Goal: Information Seeking & Learning: Learn about a topic

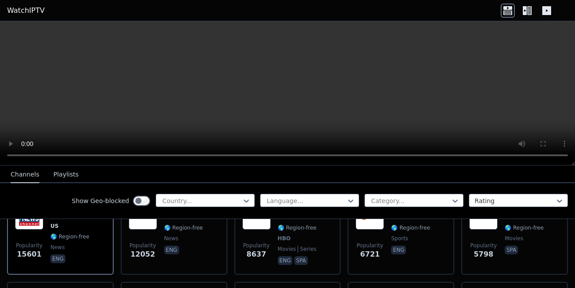
scroll to position [127, 0]
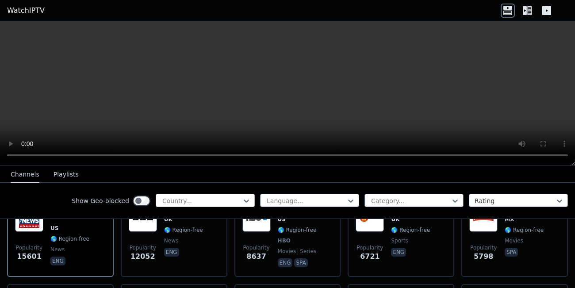
click at [230, 202] on div at bounding box center [201, 200] width 80 height 9
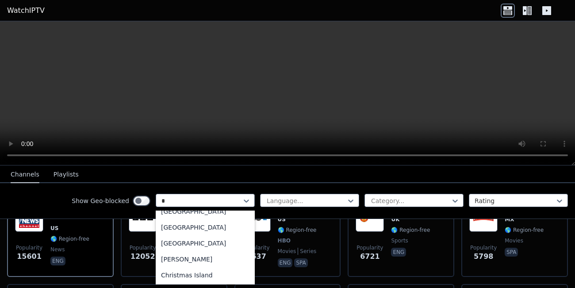
scroll to position [9, 0]
type input "**"
click at [199, 274] on div "[GEOGRAPHIC_DATA]" at bounding box center [205, 275] width 99 height 16
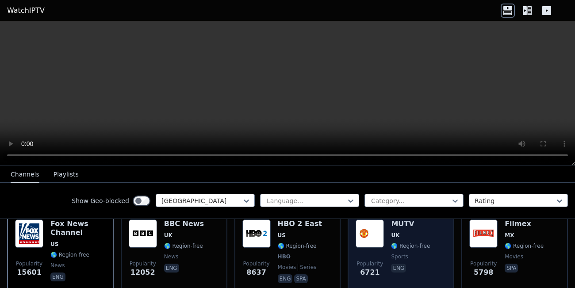
scroll to position [118, 0]
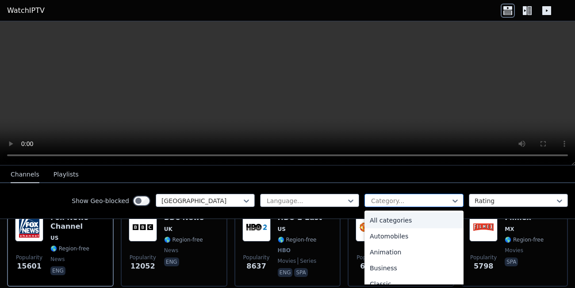
click at [390, 198] on div at bounding box center [410, 200] width 80 height 9
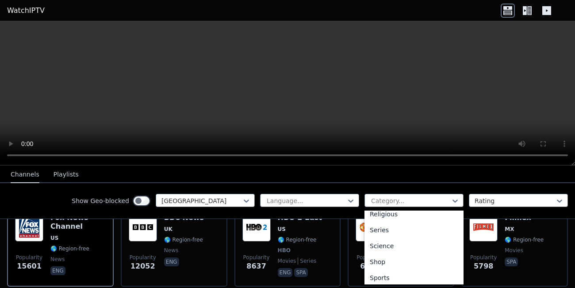
scroll to position [359, 0]
click at [391, 243] on div "Sports" at bounding box center [413, 243] width 99 height 16
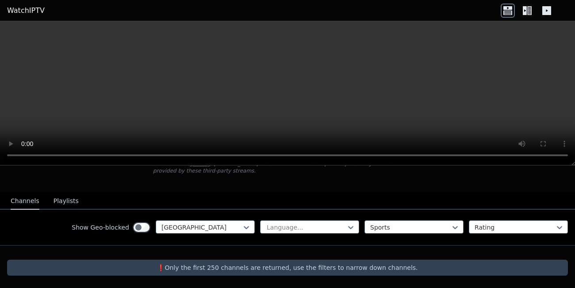
scroll to position [65, 0]
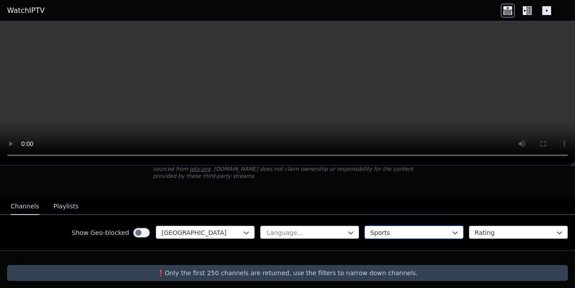
click at [426, 229] on div at bounding box center [410, 232] width 80 height 9
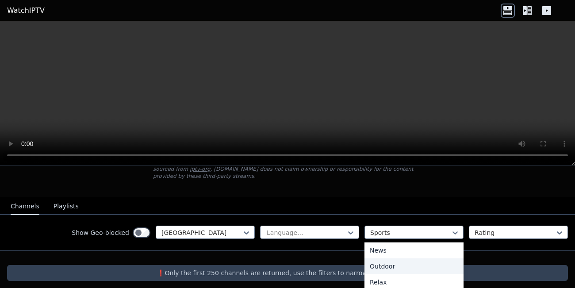
scroll to position [0, 0]
click at [403, 249] on div "All categories" at bounding box center [413, 252] width 99 height 16
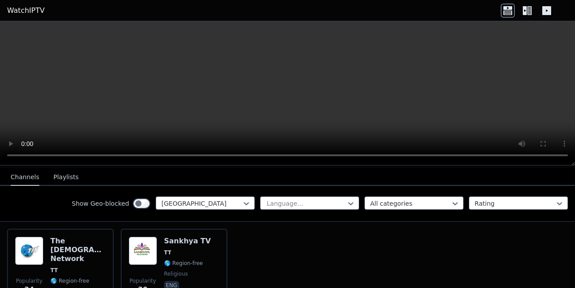
scroll to position [95, 0]
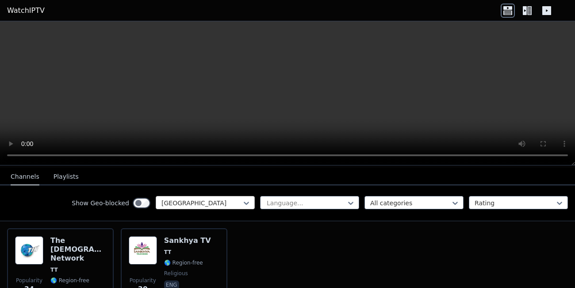
click at [228, 203] on div at bounding box center [201, 202] width 80 height 9
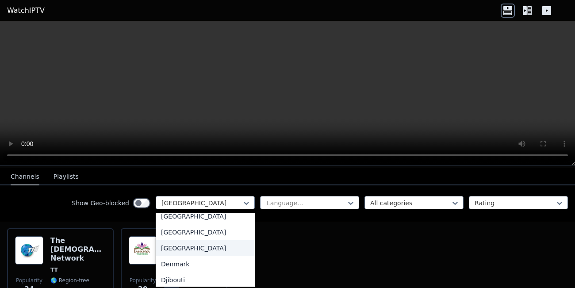
scroll to position [0, 0]
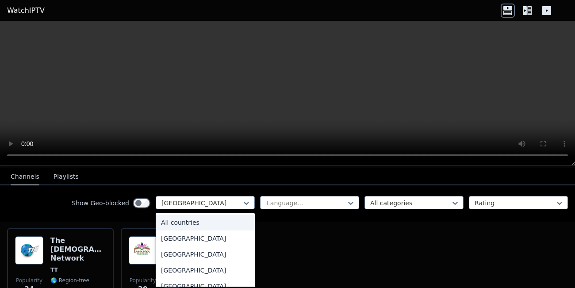
click at [205, 225] on div "All countries" at bounding box center [205, 222] width 99 height 16
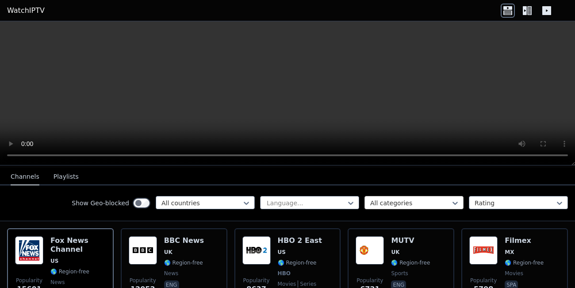
click at [404, 199] on div at bounding box center [410, 202] width 80 height 9
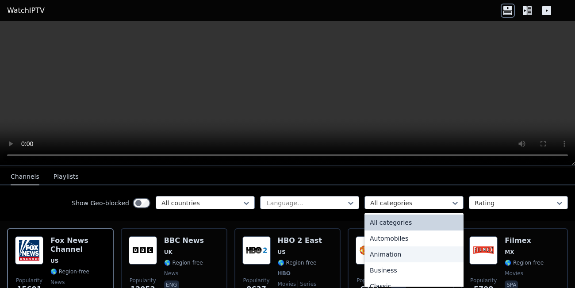
scroll to position [359, 0]
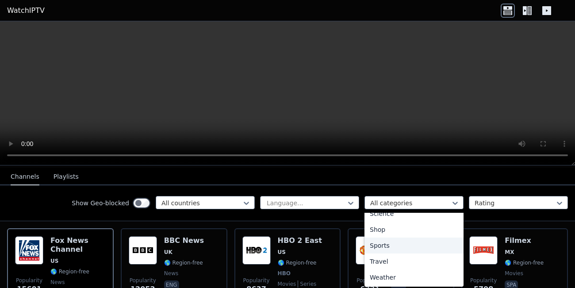
click at [394, 244] on div "Sports" at bounding box center [413, 245] width 99 height 16
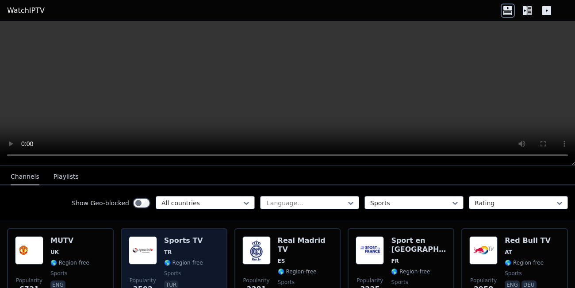
click at [135, 277] on span "Popularity" at bounding box center [143, 280] width 27 height 7
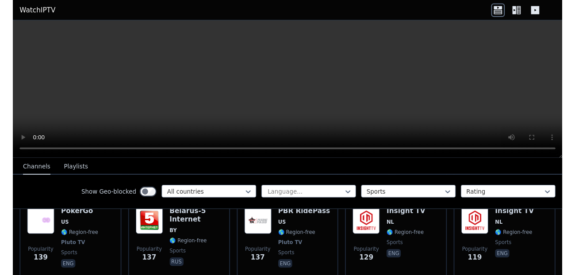
scroll to position [1618, 0]
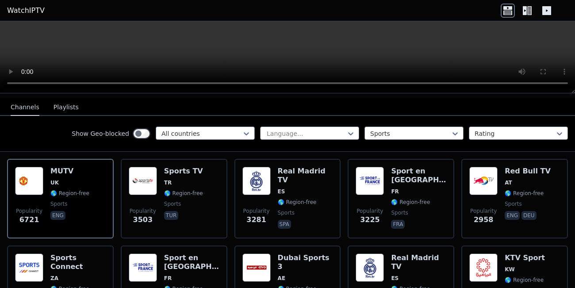
scroll to position [92, 0]
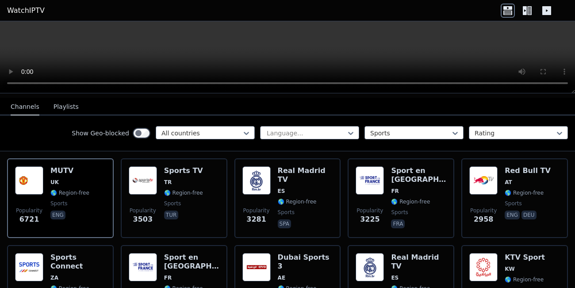
click at [71, 102] on button "Playlists" at bounding box center [65, 107] width 25 height 17
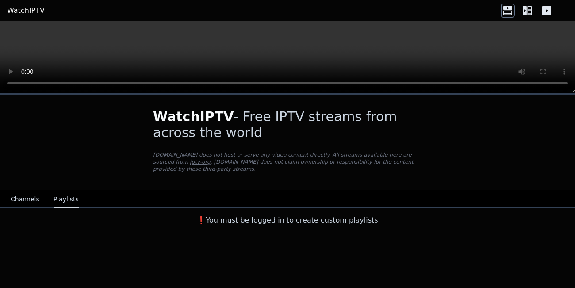
click at [529, 11] on icon at bounding box center [529, 10] width 4 height 9
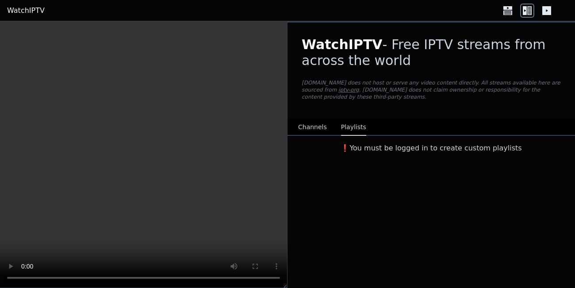
click at [546, 9] on icon at bounding box center [546, 10] width 9 height 9
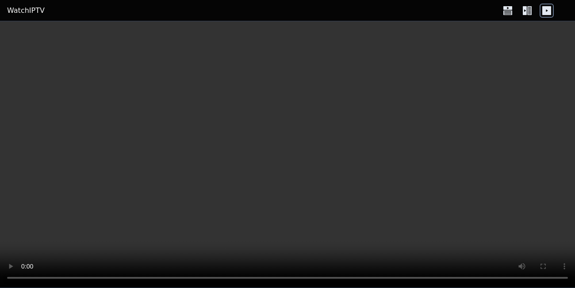
click at [515, 15] on div at bounding box center [526, 11] width 53 height 14
click at [504, 16] on icon at bounding box center [507, 11] width 14 height 14
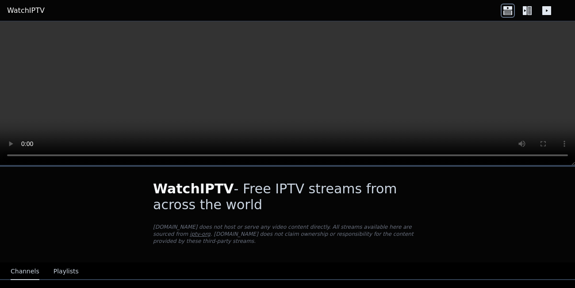
click at [524, 15] on icon at bounding box center [527, 11] width 14 height 14
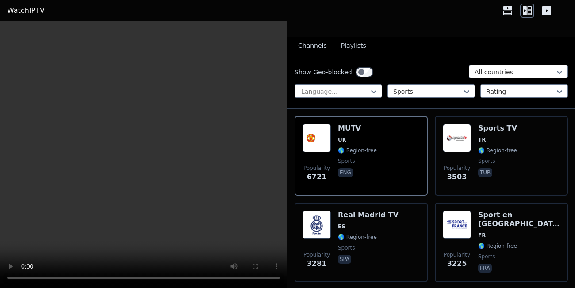
scroll to position [80, 0]
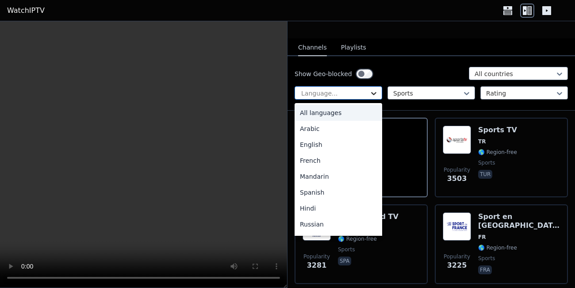
click at [370, 92] on icon at bounding box center [373, 93] width 9 height 9
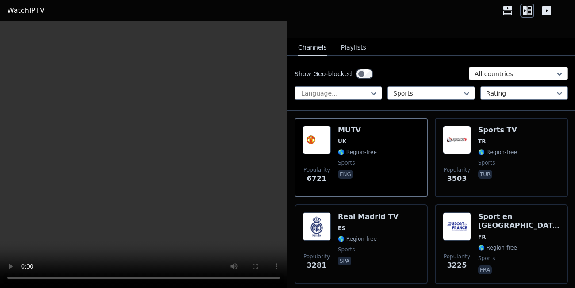
click at [485, 70] on div at bounding box center [514, 73] width 80 height 9
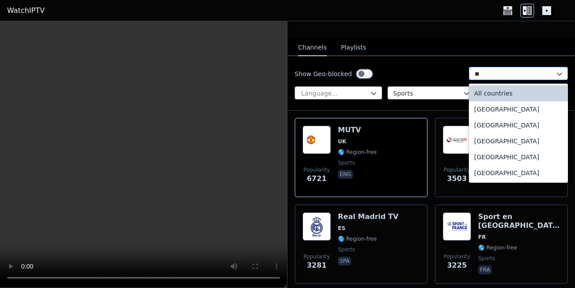
type input "***"
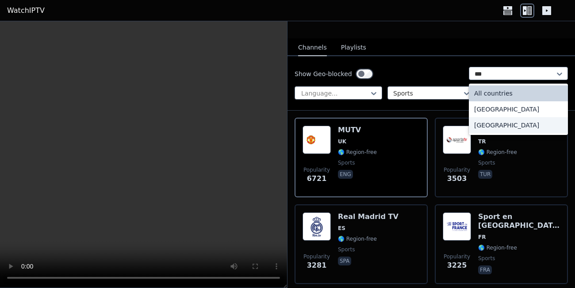
click at [519, 127] on div "[GEOGRAPHIC_DATA]" at bounding box center [518, 125] width 99 height 16
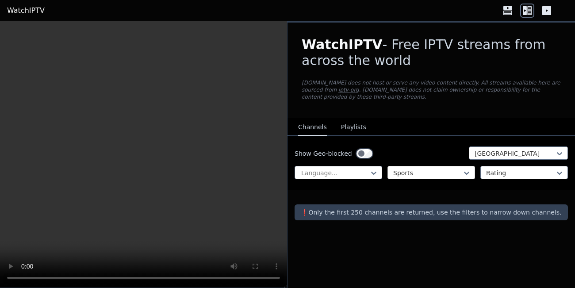
click at [447, 178] on div "Sports" at bounding box center [431, 172] width 88 height 13
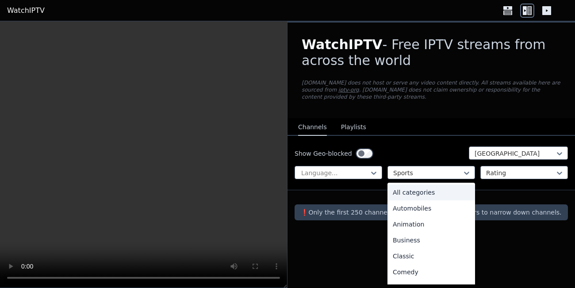
click at [433, 193] on div "All categories" at bounding box center [431, 192] width 88 height 16
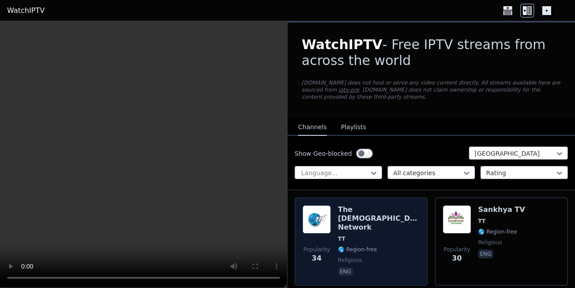
click at [364, 238] on div "The Islamic Network TT 🌎 Region-free religious eng" at bounding box center [379, 241] width 82 height 72
